Goal: Information Seeking & Learning: Learn about a topic

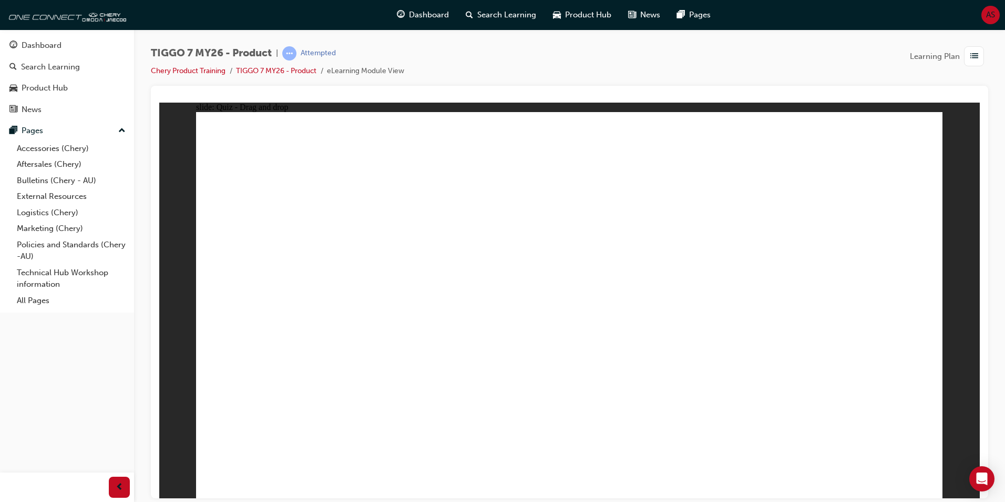
drag, startPoint x: 534, startPoint y: 155, endPoint x: 281, endPoint y: 319, distance: 301.5
drag, startPoint x: 792, startPoint y: 239, endPoint x: 597, endPoint y: 340, distance: 219.4
drag, startPoint x: 851, startPoint y: 163, endPoint x: 716, endPoint y: 334, distance: 218.6
drag, startPoint x: 656, startPoint y: 238, endPoint x: 657, endPoint y: 245, distance: 6.9
drag, startPoint x: 720, startPoint y: 324, endPoint x: 481, endPoint y: 248, distance: 251.1
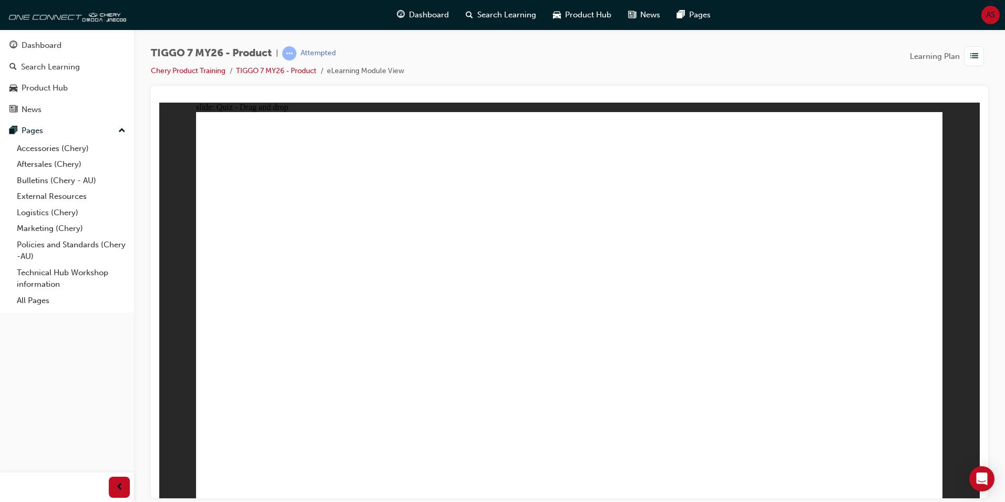
drag, startPoint x: 709, startPoint y: 159, endPoint x: 299, endPoint y: 334, distance: 445.8
drag, startPoint x: 577, startPoint y: 154, endPoint x: 760, endPoint y: 333, distance: 255.8
drag, startPoint x: 627, startPoint y: 230, endPoint x: 440, endPoint y: 317, distance: 206.1
drag, startPoint x: 826, startPoint y: 145, endPoint x: 819, endPoint y: 312, distance: 167.9
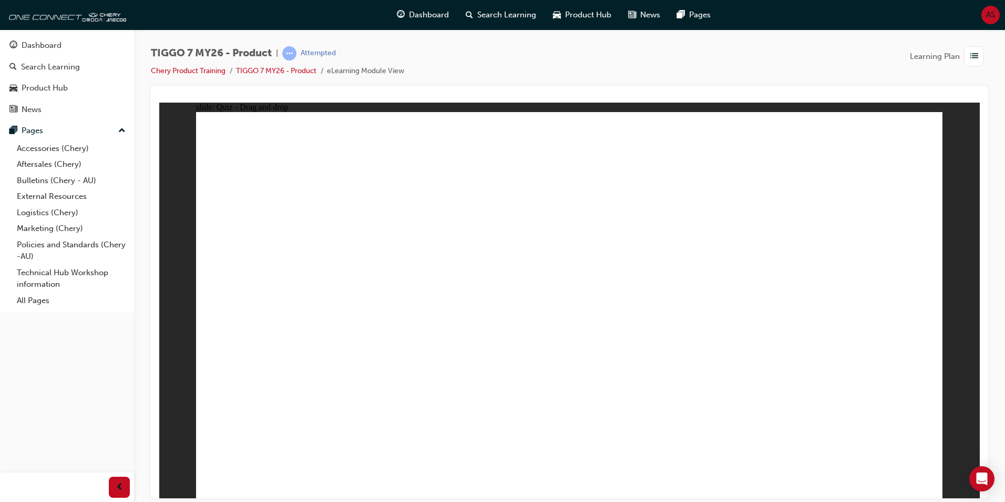
drag, startPoint x: 709, startPoint y: 237, endPoint x: 317, endPoint y: 369, distance: 413.5
drag, startPoint x: 569, startPoint y: 196, endPoint x: 284, endPoint y: 395, distance: 348.2
drag, startPoint x: 783, startPoint y: 249, endPoint x: 654, endPoint y: 364, distance: 172.8
drag, startPoint x: 335, startPoint y: 384, endPoint x: 621, endPoint y: 403, distance: 286.2
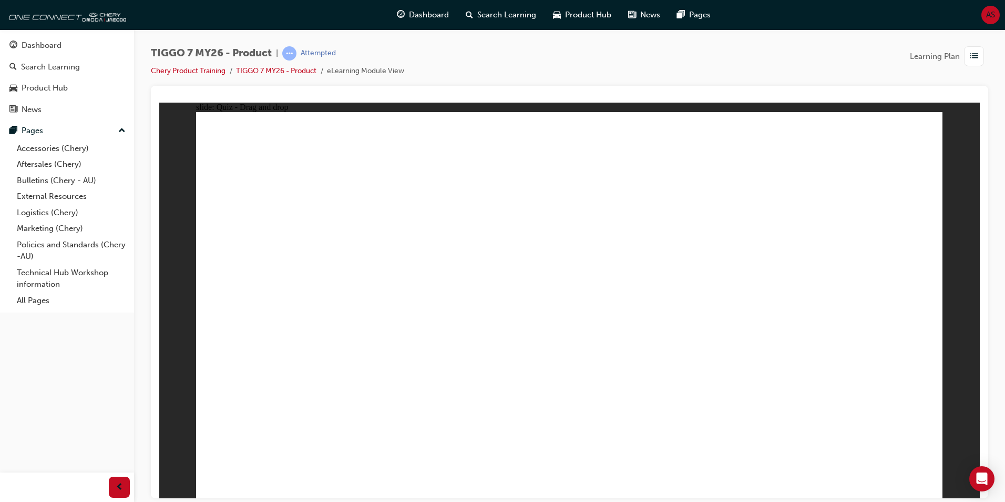
drag, startPoint x: 452, startPoint y: 363, endPoint x: 333, endPoint y: 383, distance: 121.0
drag, startPoint x: 298, startPoint y: 386, endPoint x: 620, endPoint y: 396, distance: 322.5
drag, startPoint x: 381, startPoint y: 374, endPoint x: 314, endPoint y: 392, distance: 69.3
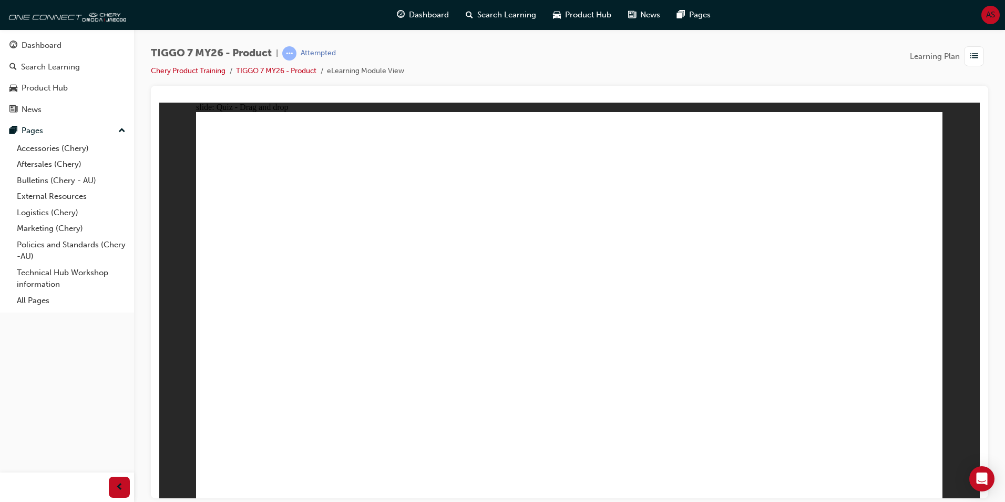
drag, startPoint x: 568, startPoint y: 152, endPoint x: 426, endPoint y: 369, distance: 259.5
drag, startPoint x: 628, startPoint y: 146, endPoint x: 666, endPoint y: 375, distance: 231.8
drag, startPoint x: 715, startPoint y: 156, endPoint x: 370, endPoint y: 381, distance: 411.4
drag, startPoint x: 810, startPoint y: 156, endPoint x: 648, endPoint y: 361, distance: 261.3
drag, startPoint x: 857, startPoint y: 147, endPoint x: 408, endPoint y: 350, distance: 492.1
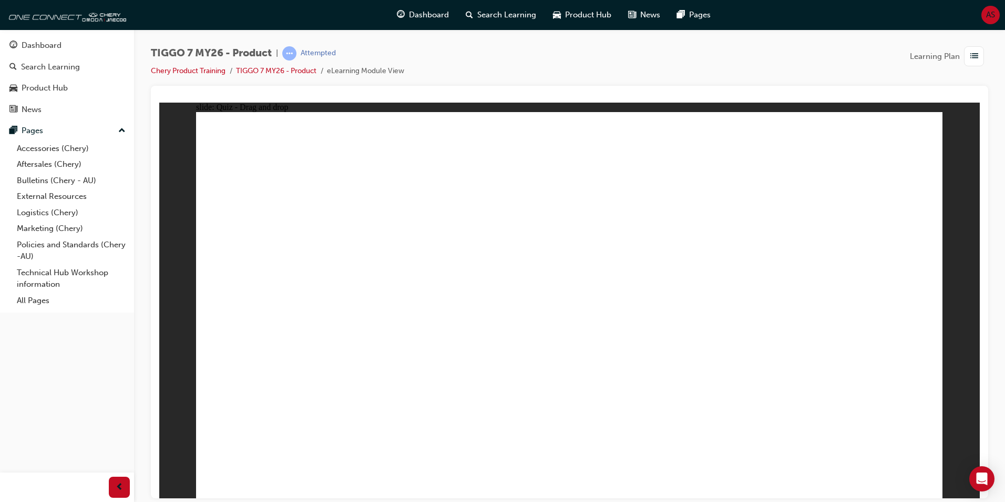
drag, startPoint x: 560, startPoint y: 182, endPoint x: 466, endPoint y: 358, distance: 199.7
drag, startPoint x: 645, startPoint y: 182, endPoint x: 460, endPoint y: 389, distance: 277.5
drag, startPoint x: 697, startPoint y: 202, endPoint x: 388, endPoint y: 382, distance: 358.1
drag, startPoint x: 780, startPoint y: 184, endPoint x: 384, endPoint y: 376, distance: 440.2
drag, startPoint x: 758, startPoint y: 279, endPoint x: 729, endPoint y: 348, distance: 75.2
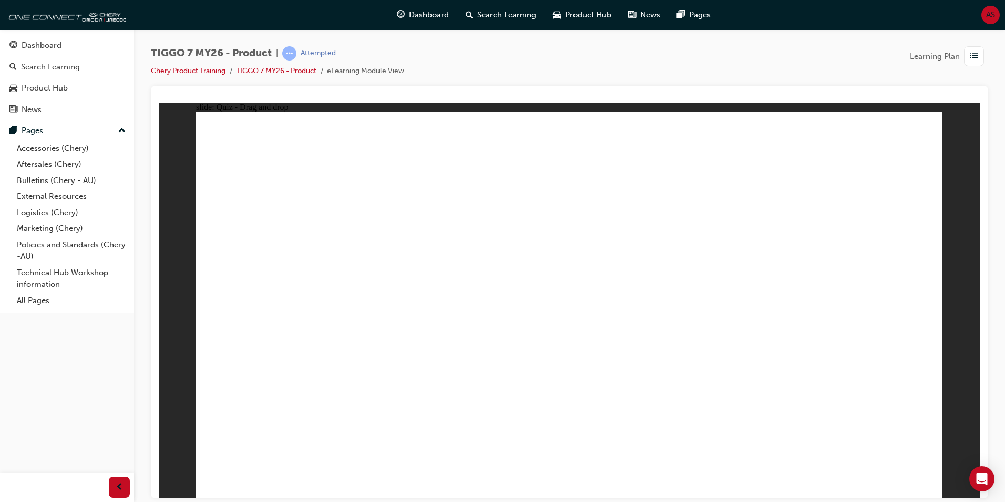
drag, startPoint x: 644, startPoint y: 218, endPoint x: 604, endPoint y: 387, distance: 173.8
drag, startPoint x: 718, startPoint y: 376, endPoint x: 476, endPoint y: 384, distance: 242.0
drag, startPoint x: 673, startPoint y: 235, endPoint x: 371, endPoint y: 394, distance: 341.8
drag, startPoint x: 811, startPoint y: 212, endPoint x: 405, endPoint y: 392, distance: 444.0
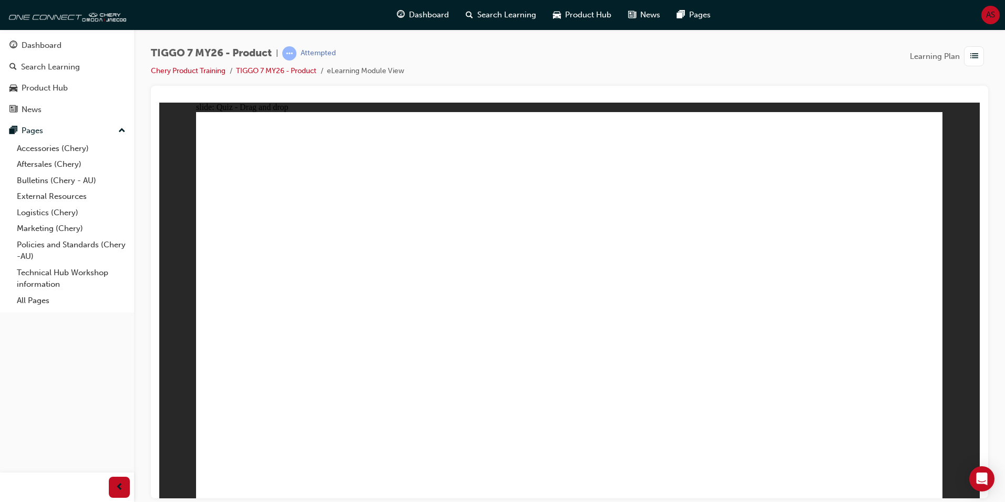
drag, startPoint x: 873, startPoint y: 182, endPoint x: 380, endPoint y: 335, distance: 517.1
drag, startPoint x: 625, startPoint y: 195, endPoint x: 718, endPoint y: 362, distance: 191.8
drag, startPoint x: 742, startPoint y: 206, endPoint x: 734, endPoint y: 228, distance: 24.1
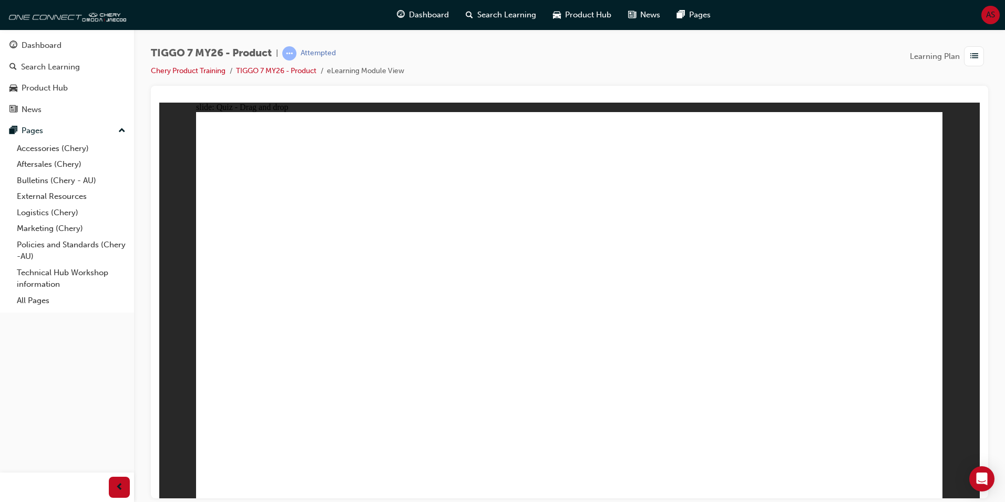
drag, startPoint x: 740, startPoint y: 186, endPoint x: 686, endPoint y: 361, distance: 183.1
radio input "true"
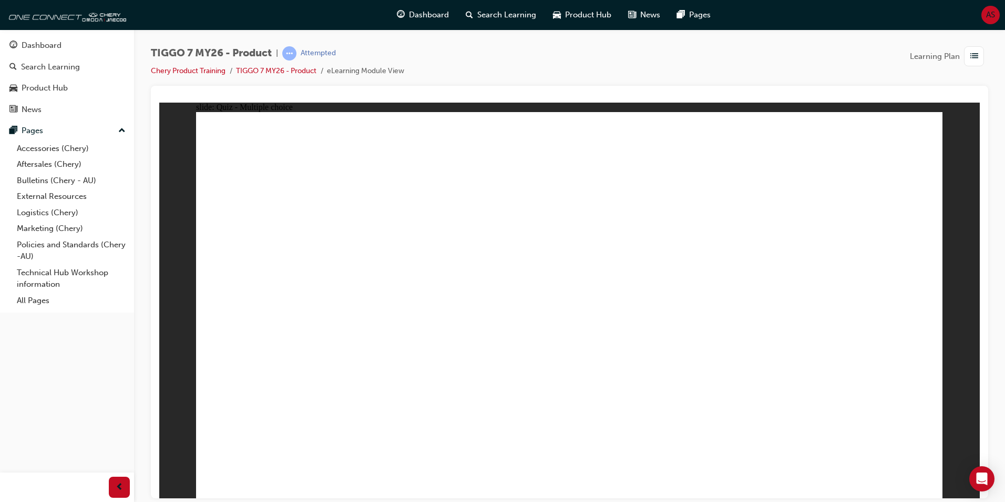
drag, startPoint x: 588, startPoint y: 154, endPoint x: 661, endPoint y: 352, distance: 210.6
drag, startPoint x: 585, startPoint y: 180, endPoint x: 634, endPoint y: 371, distance: 197.5
drag, startPoint x: 722, startPoint y: 156, endPoint x: 726, endPoint y: 372, distance: 215.6
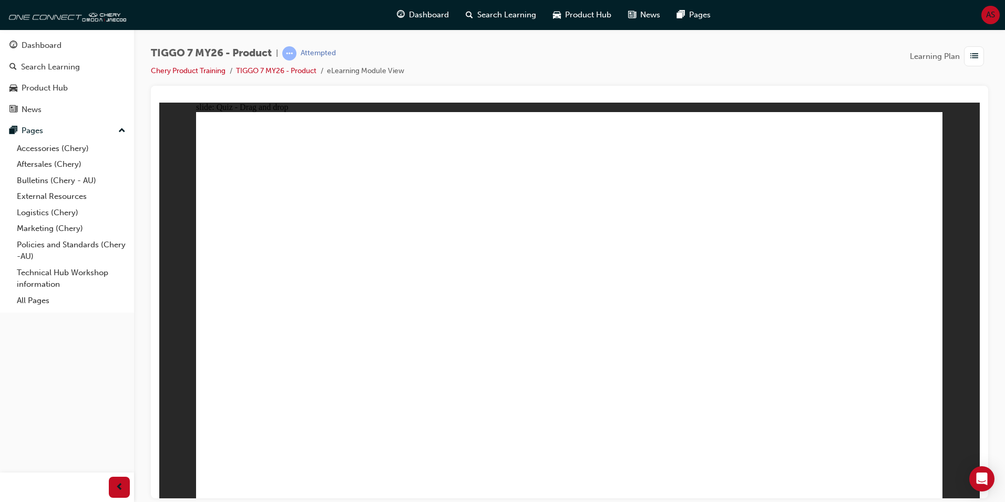
drag, startPoint x: 730, startPoint y: 170, endPoint x: 724, endPoint y: 291, distance: 120.6
drag, startPoint x: 720, startPoint y: 191, endPoint x: 696, endPoint y: 336, distance: 147.2
drag, startPoint x: 721, startPoint y: 213, endPoint x: 670, endPoint y: 371, distance: 166.0
drag, startPoint x: 720, startPoint y: 208, endPoint x: 639, endPoint y: 358, distance: 170.1
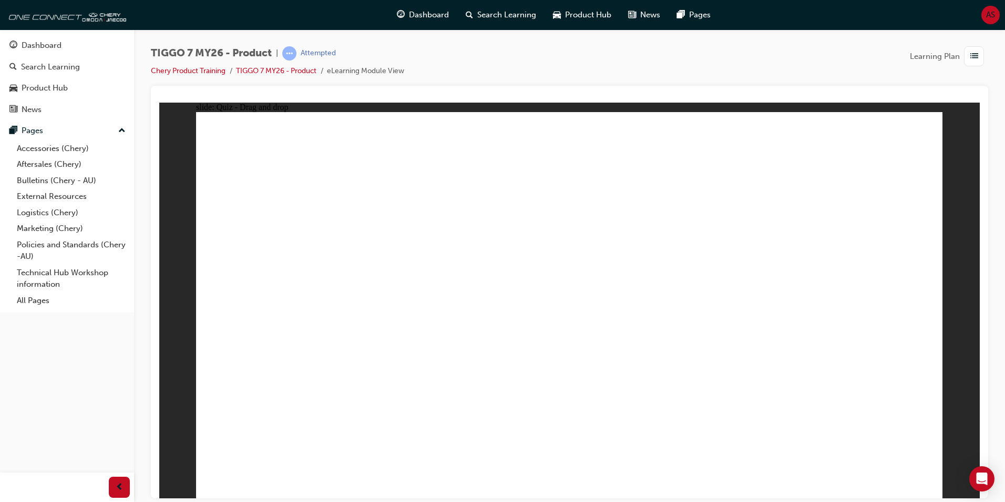
drag, startPoint x: 847, startPoint y: 159, endPoint x: 778, endPoint y: 270, distance: 131.0
drag, startPoint x: 838, startPoint y: 177, endPoint x: 715, endPoint y: 390, distance: 246.0
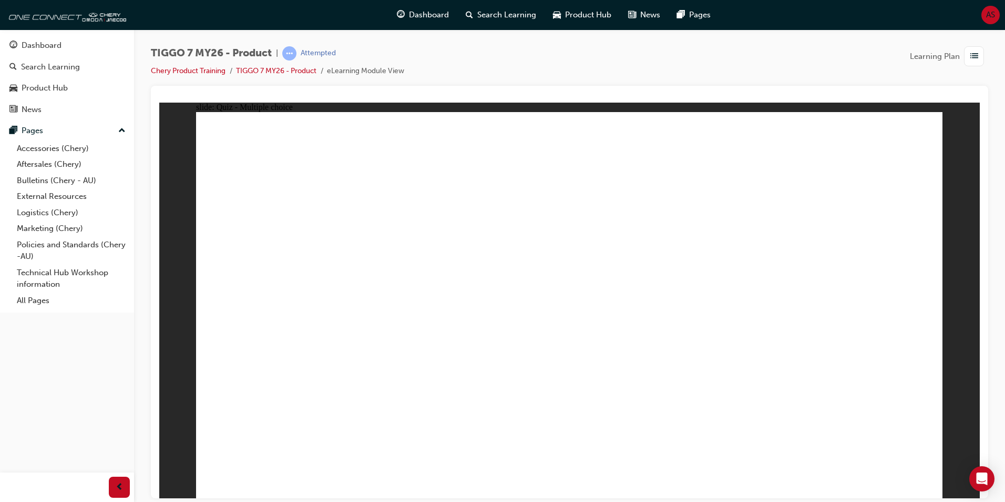
radio input "true"
drag, startPoint x: 551, startPoint y: 150, endPoint x: 293, endPoint y: 311, distance: 304.5
drag, startPoint x: 684, startPoint y: 191, endPoint x: 455, endPoint y: 329, distance: 266.6
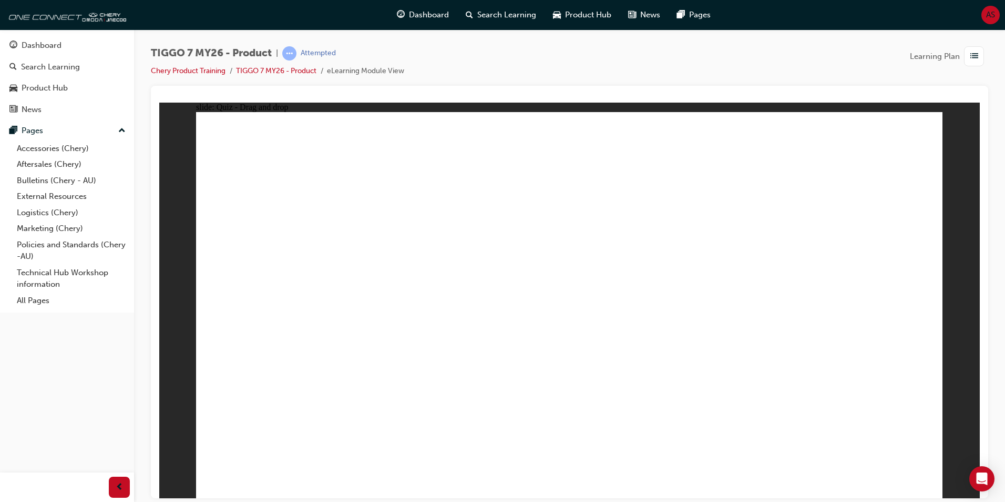
drag, startPoint x: 633, startPoint y: 230, endPoint x: 594, endPoint y: 329, distance: 106.2
drag, startPoint x: 773, startPoint y: 227, endPoint x: 853, endPoint y: 332, distance: 131.7
drag, startPoint x: 853, startPoint y: 168, endPoint x: 569, endPoint y: 345, distance: 334.7
drag, startPoint x: 619, startPoint y: 247, endPoint x: 714, endPoint y: 343, distance: 135.0
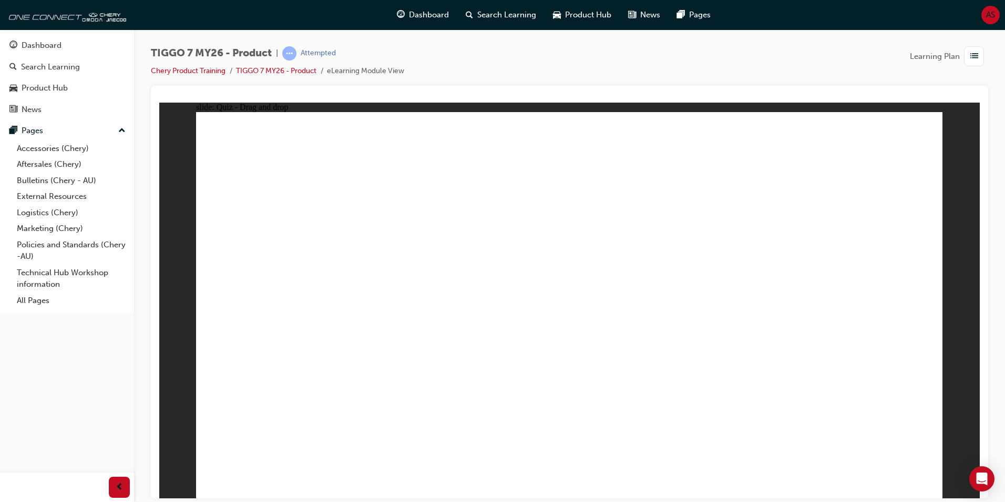
radio input "false"
radio input "true"
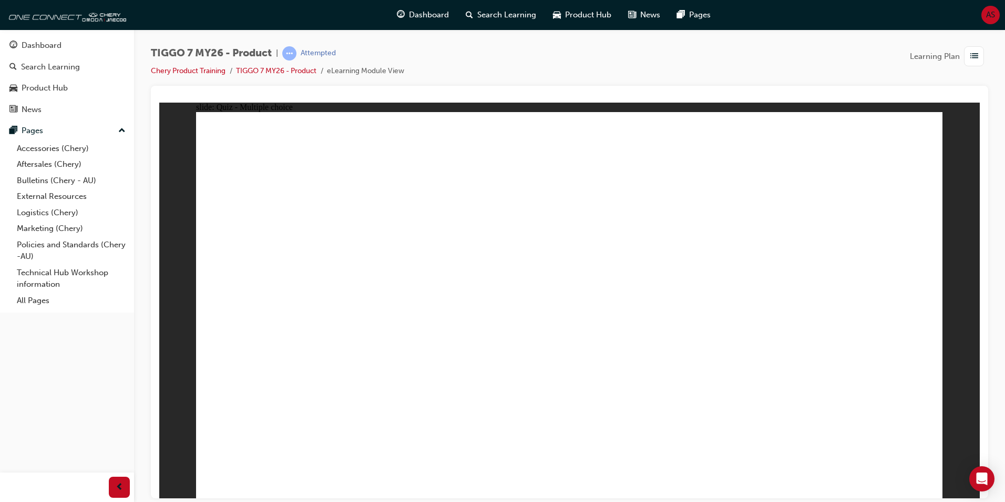
radio input "false"
radio input "true"
drag, startPoint x: 490, startPoint y: 362, endPoint x: 459, endPoint y: 363, distance: 31.0
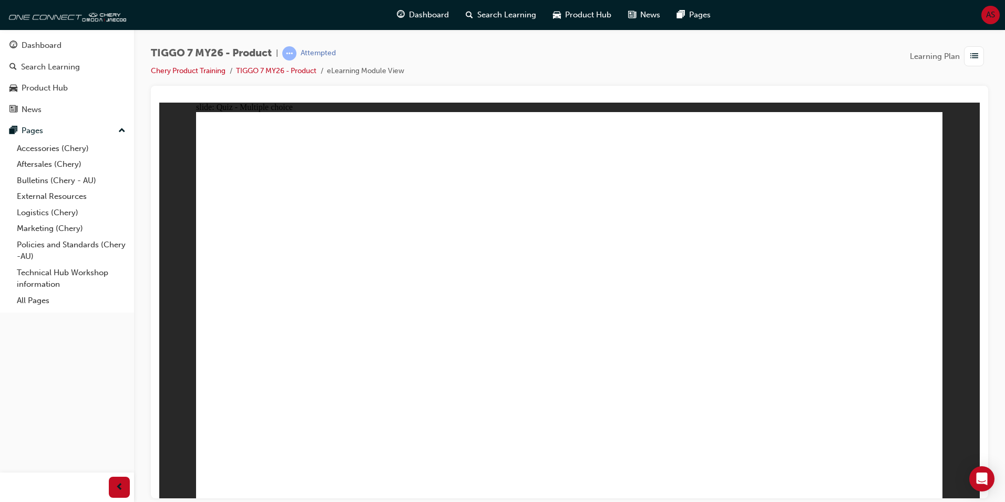
radio input "true"
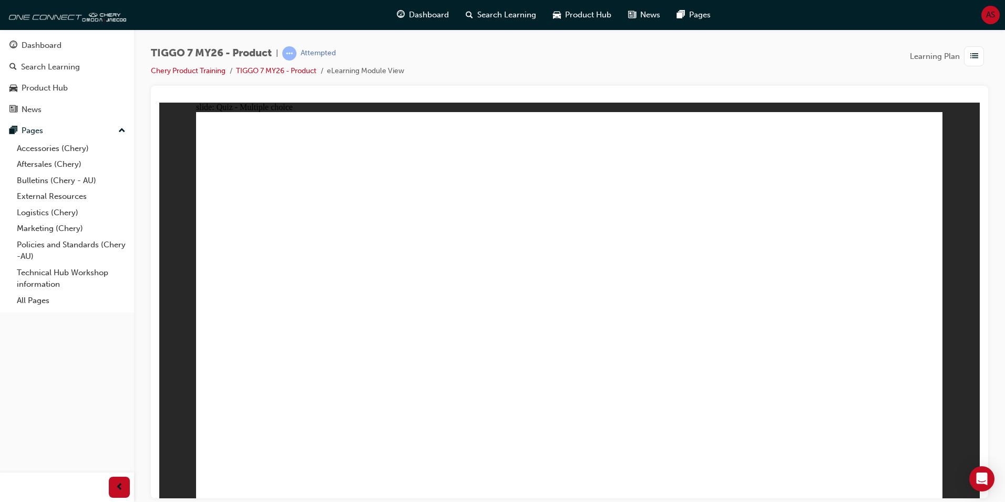
click at [294, 67] on link "TIGGO 7 MY26 - Product" at bounding box center [276, 70] width 80 height 9
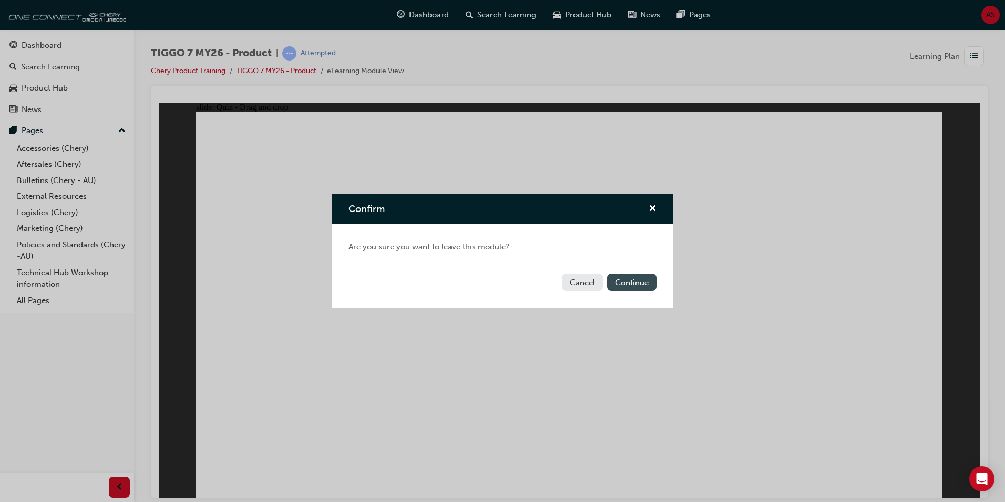
click at [646, 282] on button "Continue" at bounding box center [631, 281] width 49 height 17
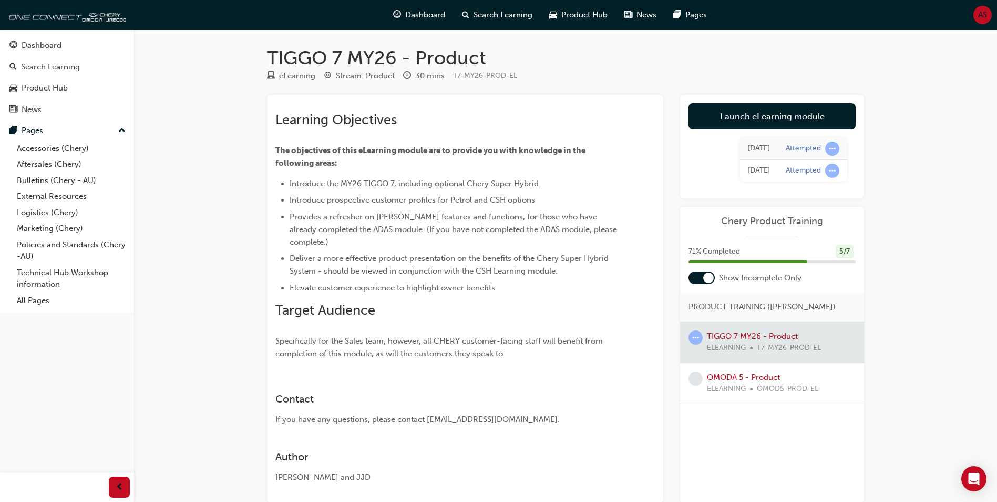
click at [739, 334] on div at bounding box center [772, 342] width 184 height 40
click at [695, 336] on span "learningRecordVerb_ATTEMPT-icon" at bounding box center [696, 337] width 14 height 14
click at [762, 116] on link "Launch eLearning module" at bounding box center [772, 116] width 167 height 26
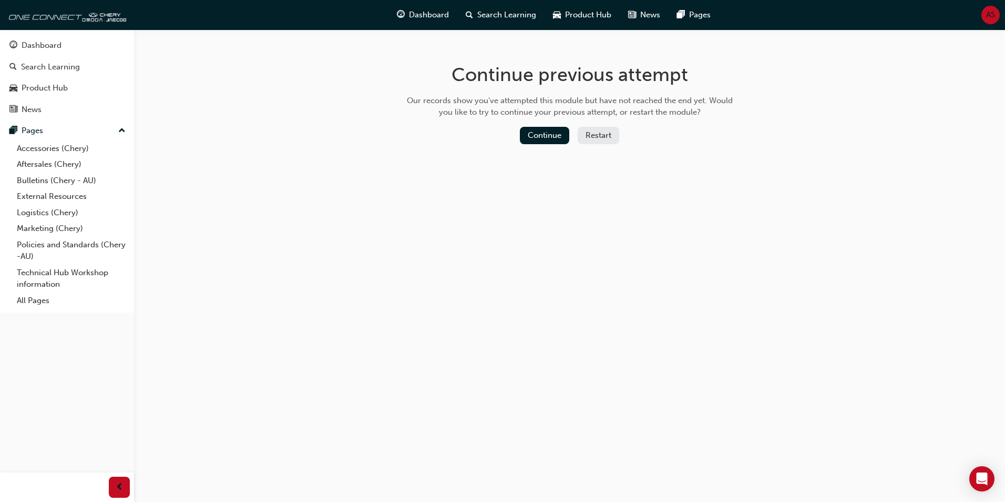
click at [591, 138] on button "Restart" at bounding box center [599, 135] width 42 height 17
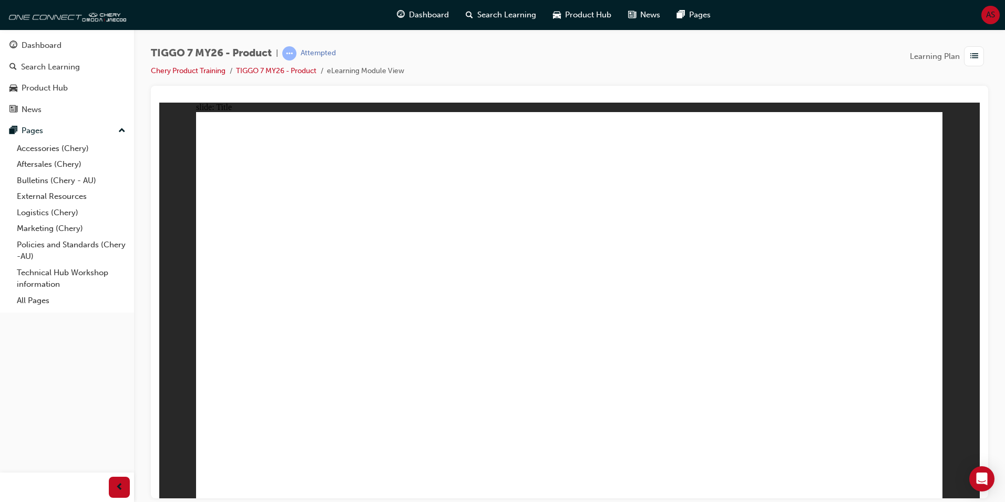
click at [145, 400] on div "TIGGO 7 MY26 - Product | Attempted Chery Product Training TIGGO 7 MY26 - Produc…" at bounding box center [569, 252] width 871 height 446
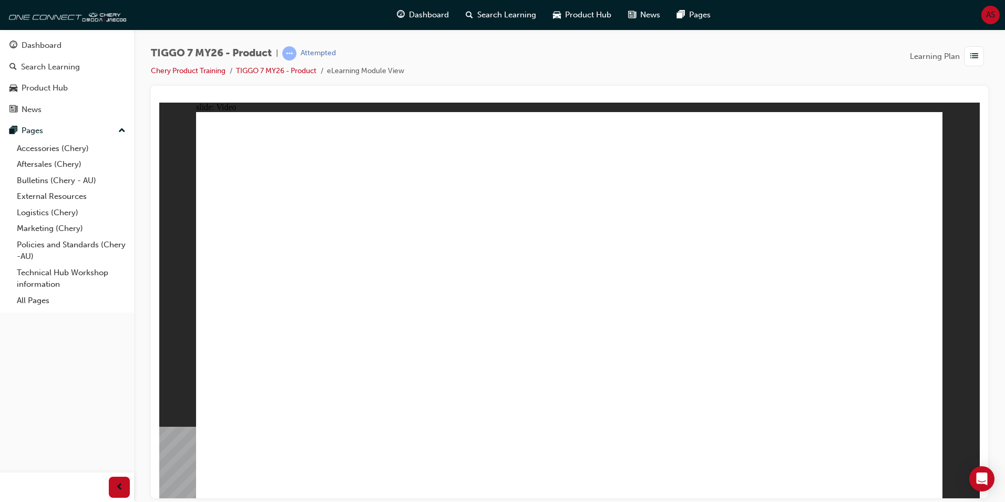
drag, startPoint x: 918, startPoint y: 481, endPoint x: 847, endPoint y: 445, distance: 79.5
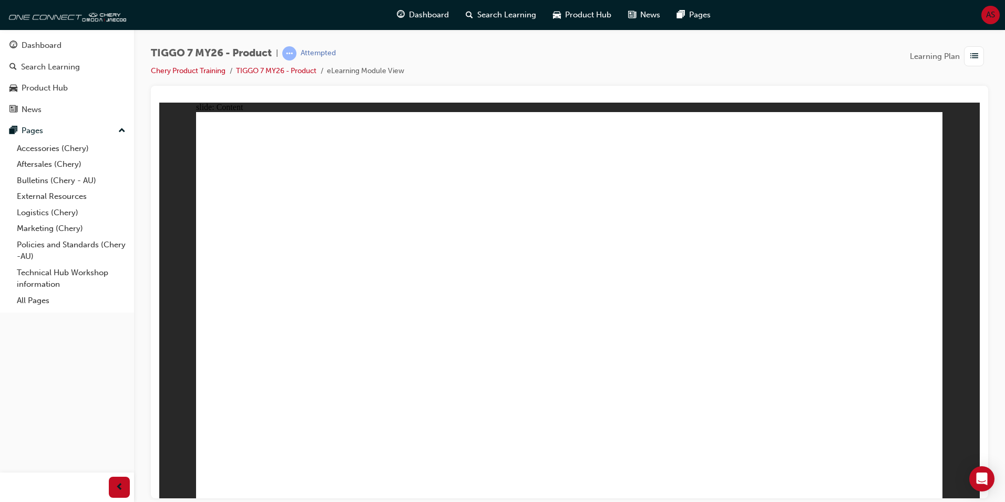
drag, startPoint x: 785, startPoint y: 430, endPoint x: 741, endPoint y: 402, distance: 51.8
drag, startPoint x: 726, startPoint y: 331, endPoint x: 731, endPoint y: 310, distance: 21.0
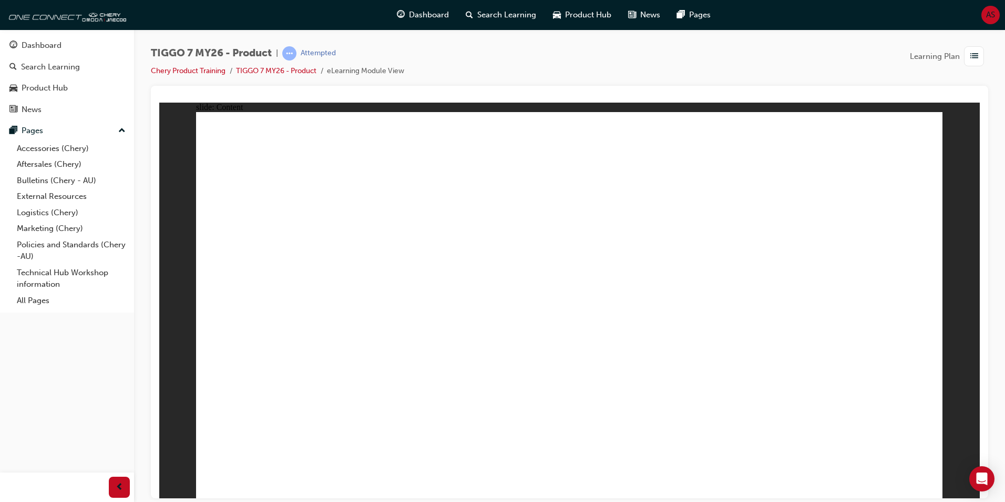
drag, startPoint x: 739, startPoint y: 218, endPoint x: 850, endPoint y: 329, distance: 157.3
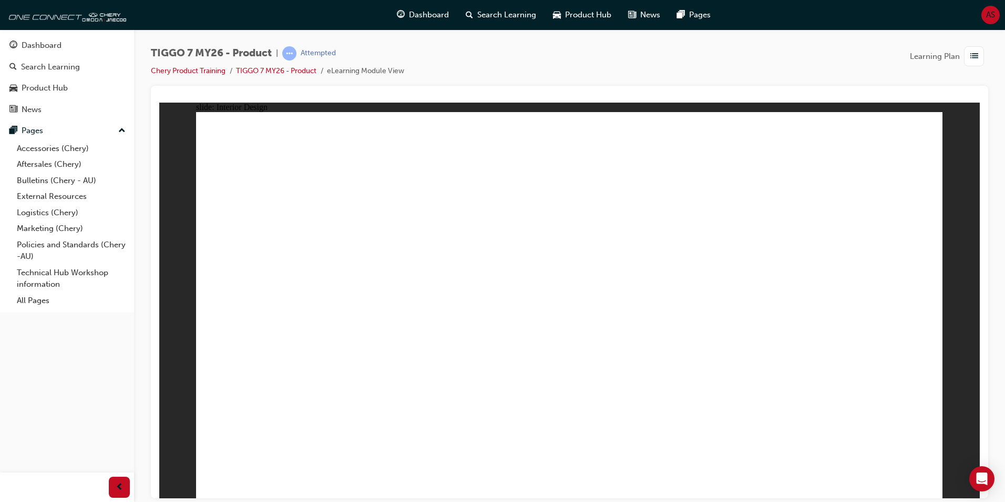
drag, startPoint x: 760, startPoint y: 259, endPoint x: 752, endPoint y: 259, distance: 7.4
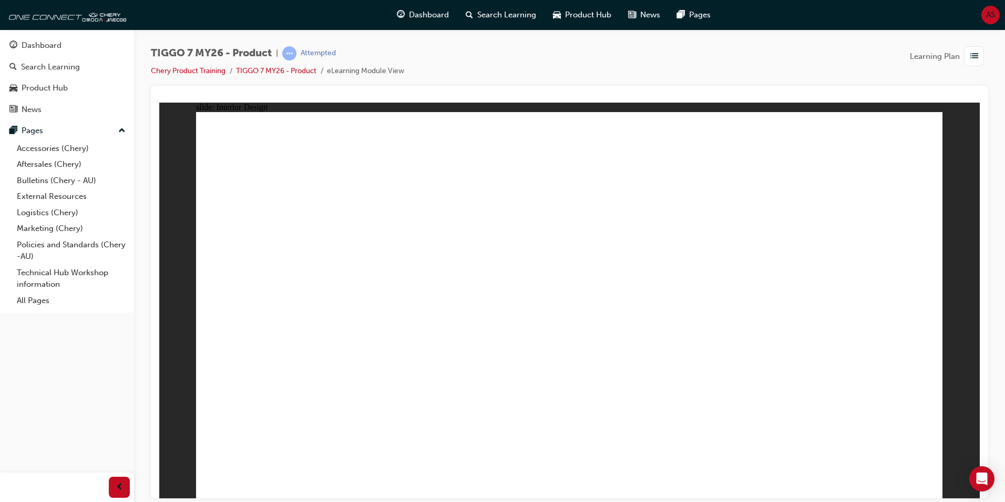
drag, startPoint x: 227, startPoint y: 335, endPoint x: 216, endPoint y: 335, distance: 11.6
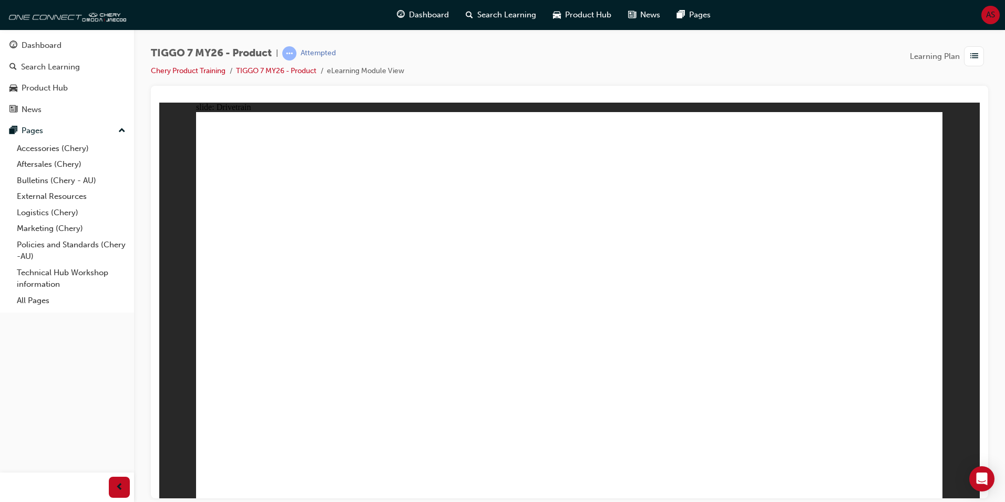
drag, startPoint x: 913, startPoint y: 476, endPoint x: 709, endPoint y: 452, distance: 206.0
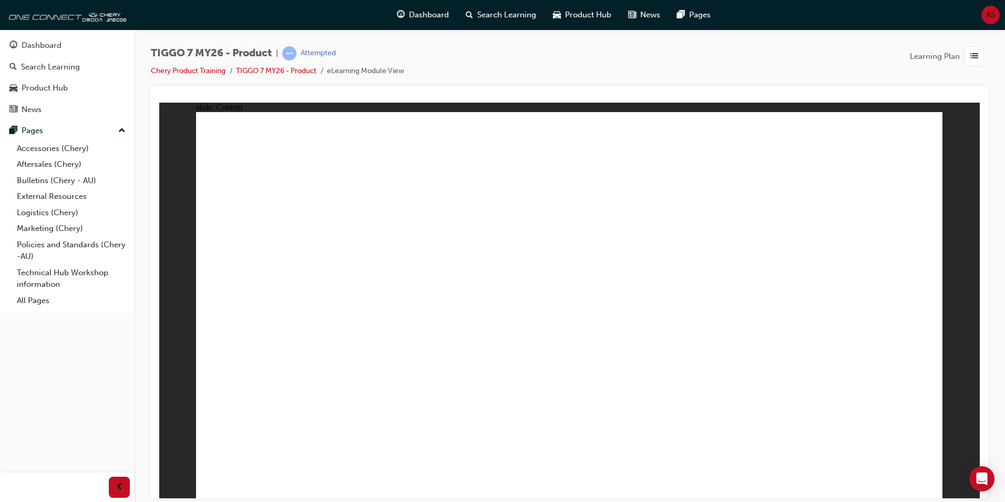
drag, startPoint x: 913, startPoint y: 475, endPoint x: 920, endPoint y: 482, distance: 9.7
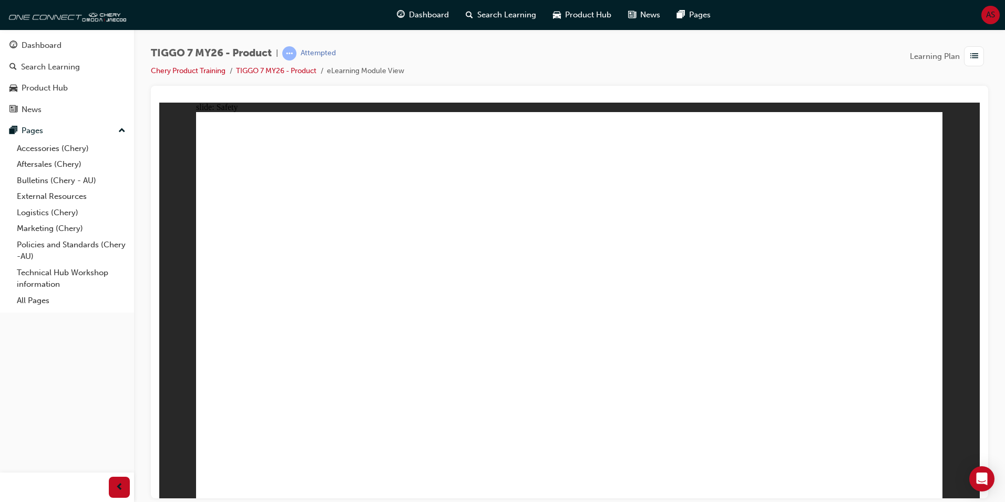
drag, startPoint x: 225, startPoint y: 332, endPoint x: 216, endPoint y: 334, distance: 8.7
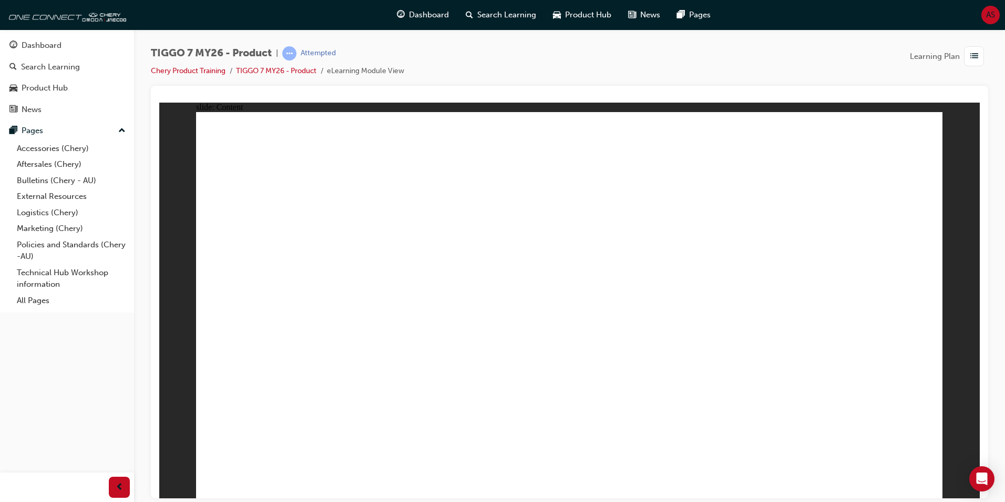
drag, startPoint x: 689, startPoint y: 342, endPoint x: 680, endPoint y: 344, distance: 9.7
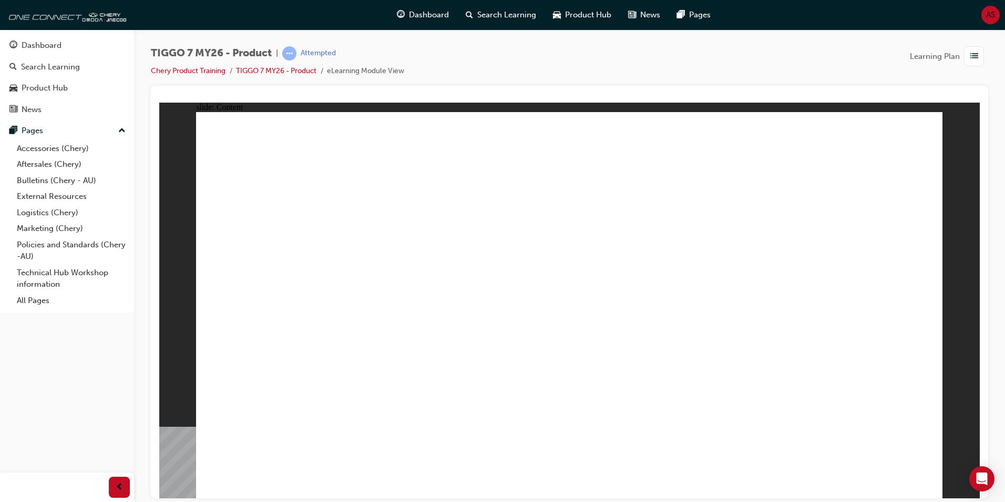
drag, startPoint x: 563, startPoint y: 358, endPoint x: 509, endPoint y: 359, distance: 53.6
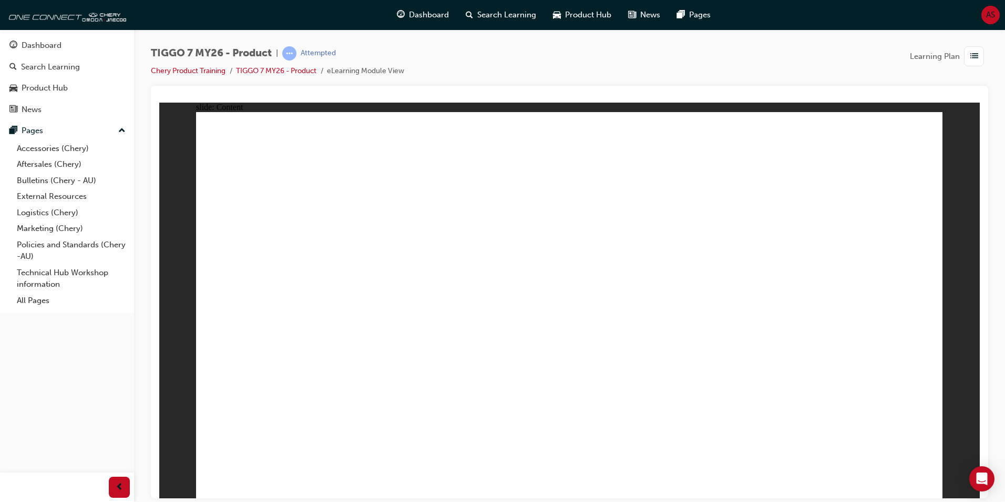
drag, startPoint x: 724, startPoint y: 329, endPoint x: 688, endPoint y: 338, distance: 37.4
drag, startPoint x: 368, startPoint y: 347, endPoint x: 409, endPoint y: 305, distance: 58.4
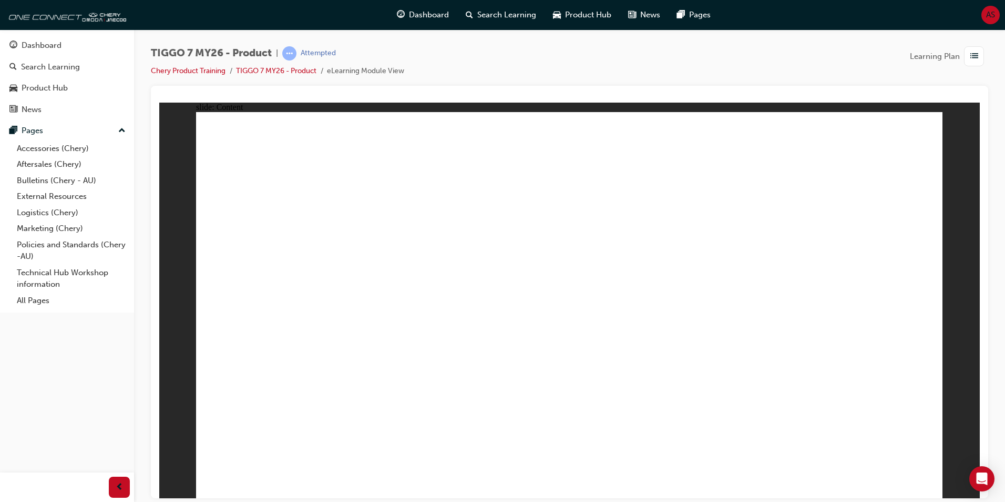
drag, startPoint x: 909, startPoint y: 475, endPoint x: 880, endPoint y: 426, distance: 56.4
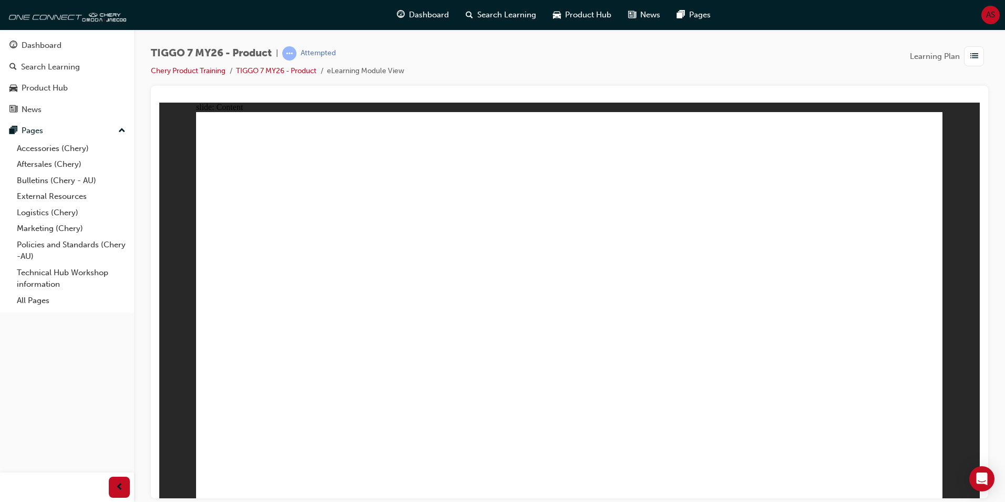
drag, startPoint x: 635, startPoint y: 322, endPoint x: 626, endPoint y: 335, distance: 15.9
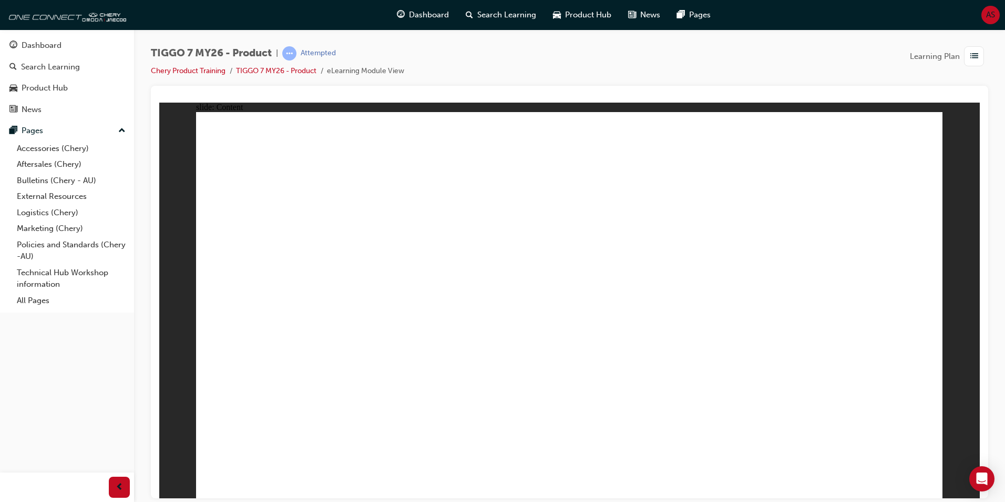
drag, startPoint x: 499, startPoint y: 181, endPoint x: 476, endPoint y: 201, distance: 30.2
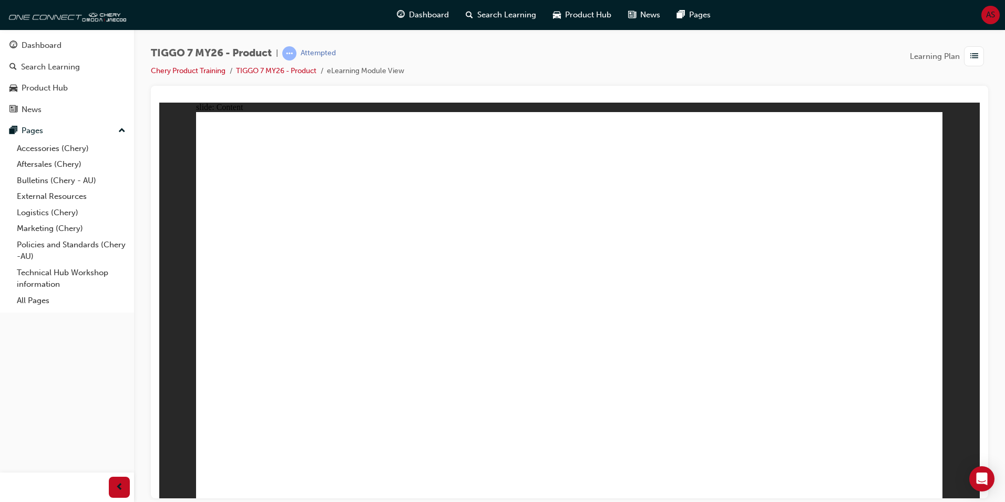
drag, startPoint x: 358, startPoint y: 375, endPoint x: 364, endPoint y: 376, distance: 5.9
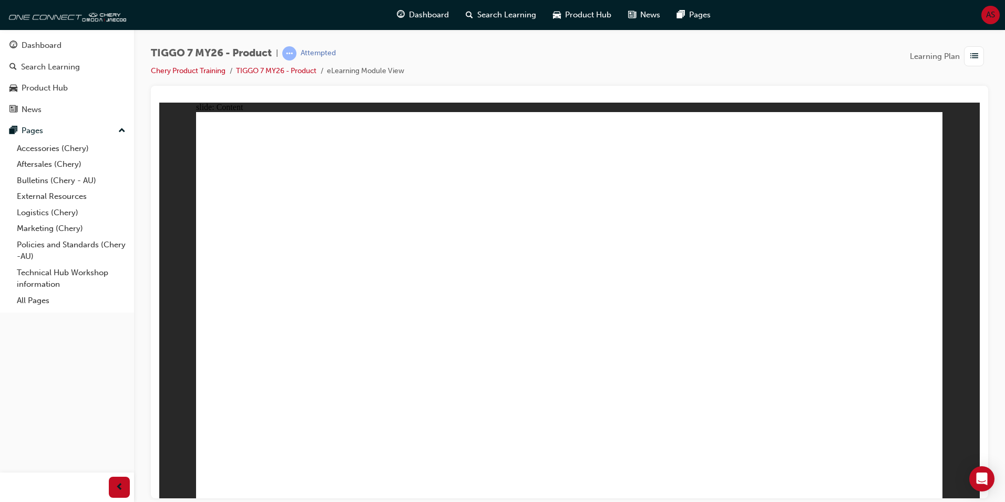
drag, startPoint x: 276, startPoint y: 260, endPoint x: 280, endPoint y: 318, distance: 58.0
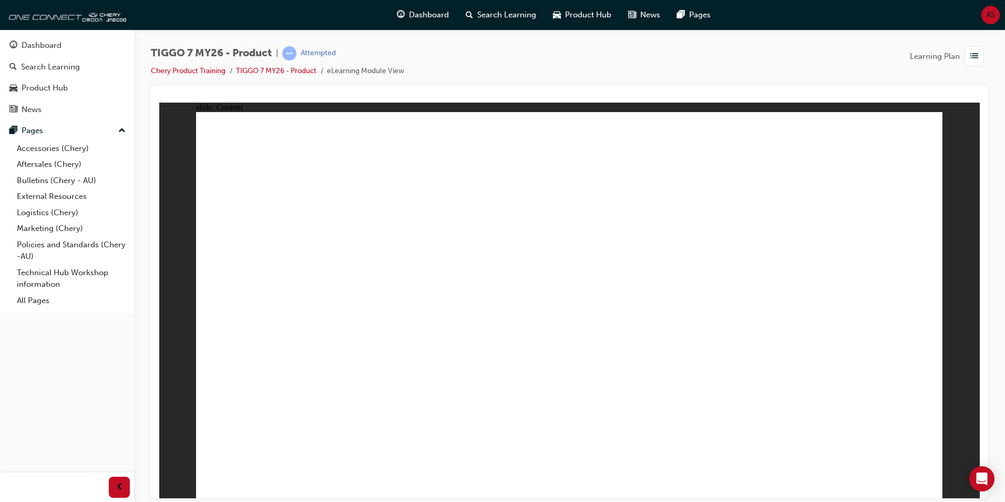
drag, startPoint x: 306, startPoint y: 350, endPoint x: 327, endPoint y: 355, distance: 22.3
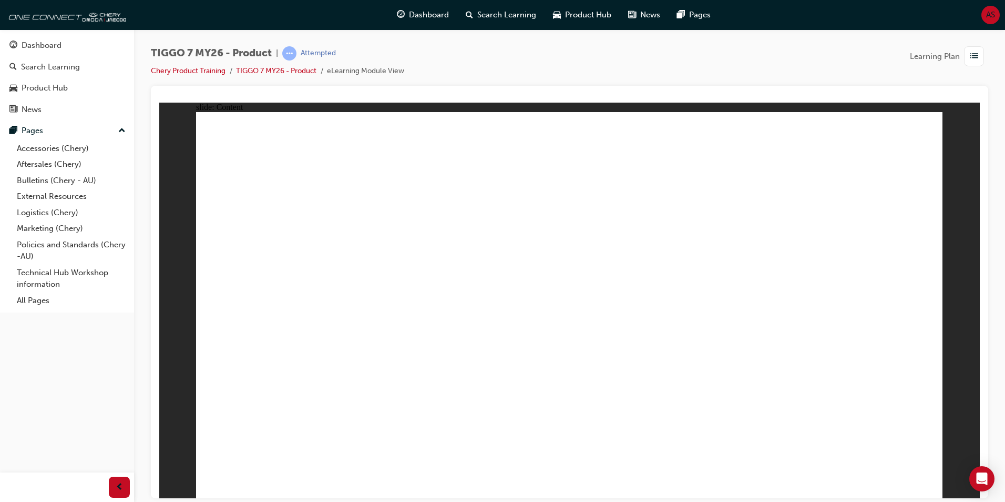
drag, startPoint x: 916, startPoint y: 484, endPoint x: 811, endPoint y: 467, distance: 106.1
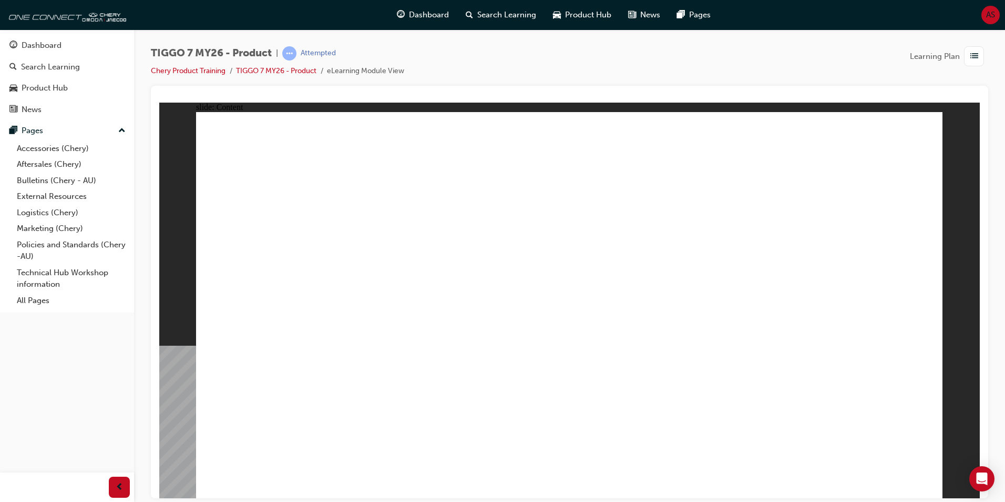
drag, startPoint x: 794, startPoint y: 206, endPoint x: 655, endPoint y: 195, distance: 139.8
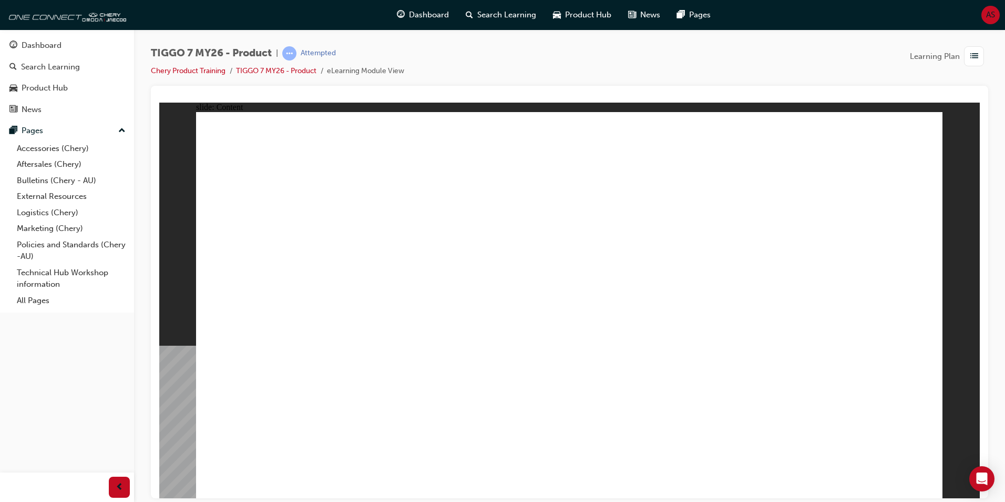
drag, startPoint x: 311, startPoint y: 286, endPoint x: 282, endPoint y: 274, distance: 31.1
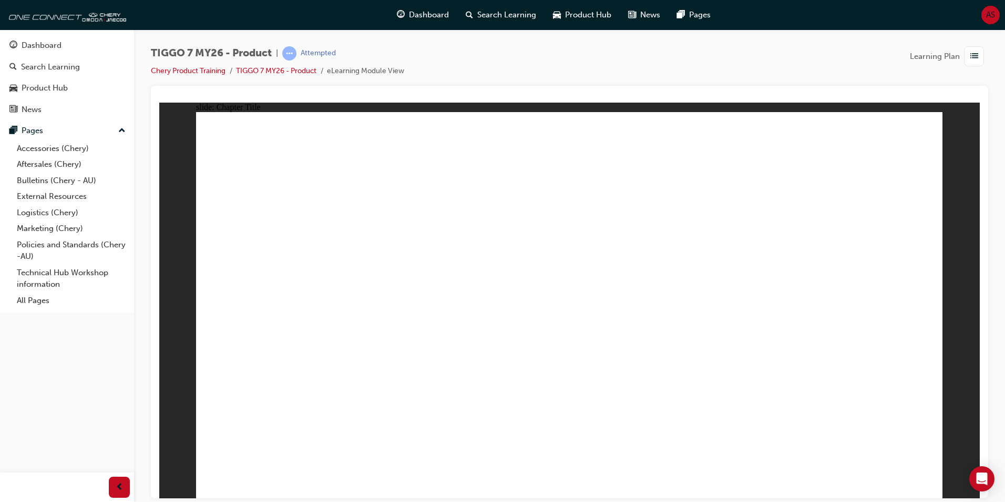
drag, startPoint x: 695, startPoint y: 357, endPoint x: 705, endPoint y: 361, distance: 10.8
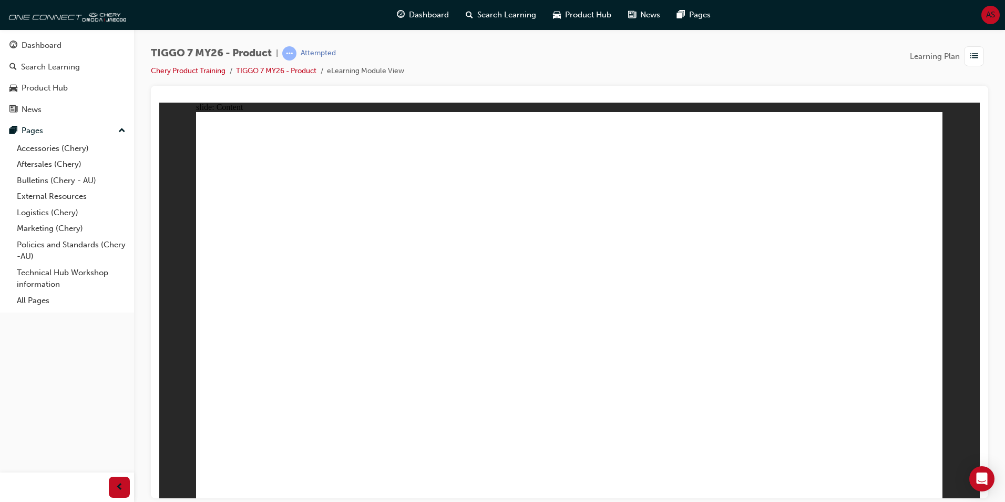
drag, startPoint x: 268, startPoint y: 285, endPoint x: 271, endPoint y: 277, distance: 9.2
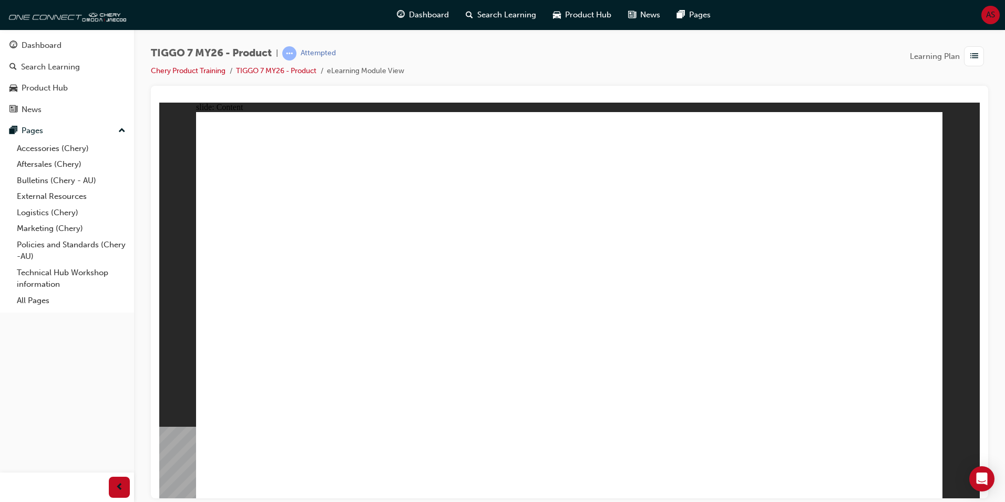
drag, startPoint x: 883, startPoint y: 480, endPoint x: 870, endPoint y: 478, distance: 13.3
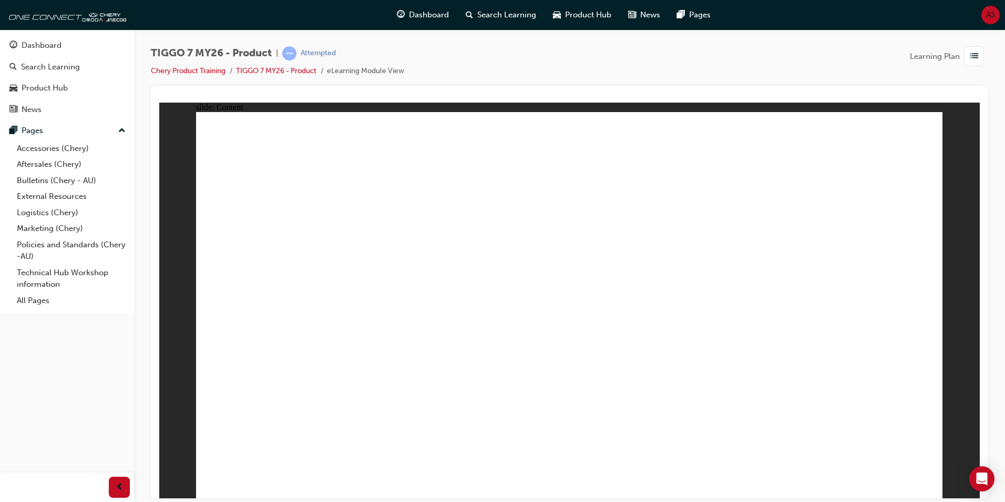
drag, startPoint x: 877, startPoint y: 390, endPoint x: 869, endPoint y: 390, distance: 7.9
